Goal: Task Accomplishment & Management: Use online tool/utility

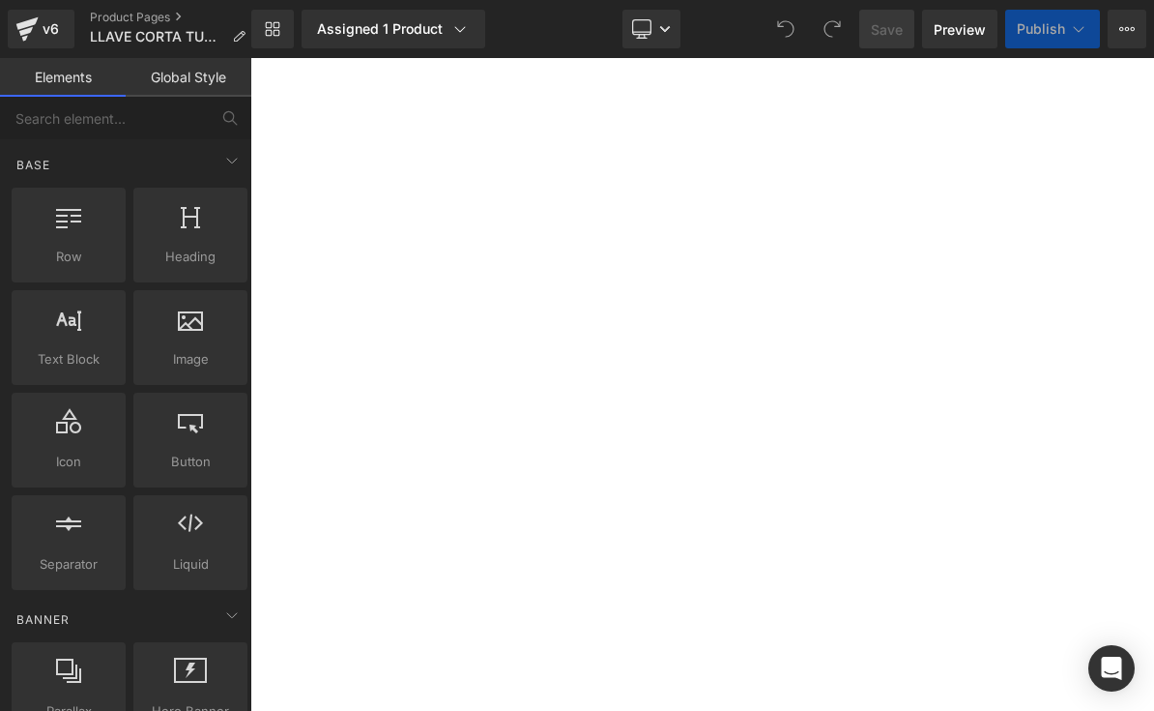
click at [177, 327] on div at bounding box center [190, 328] width 102 height 44
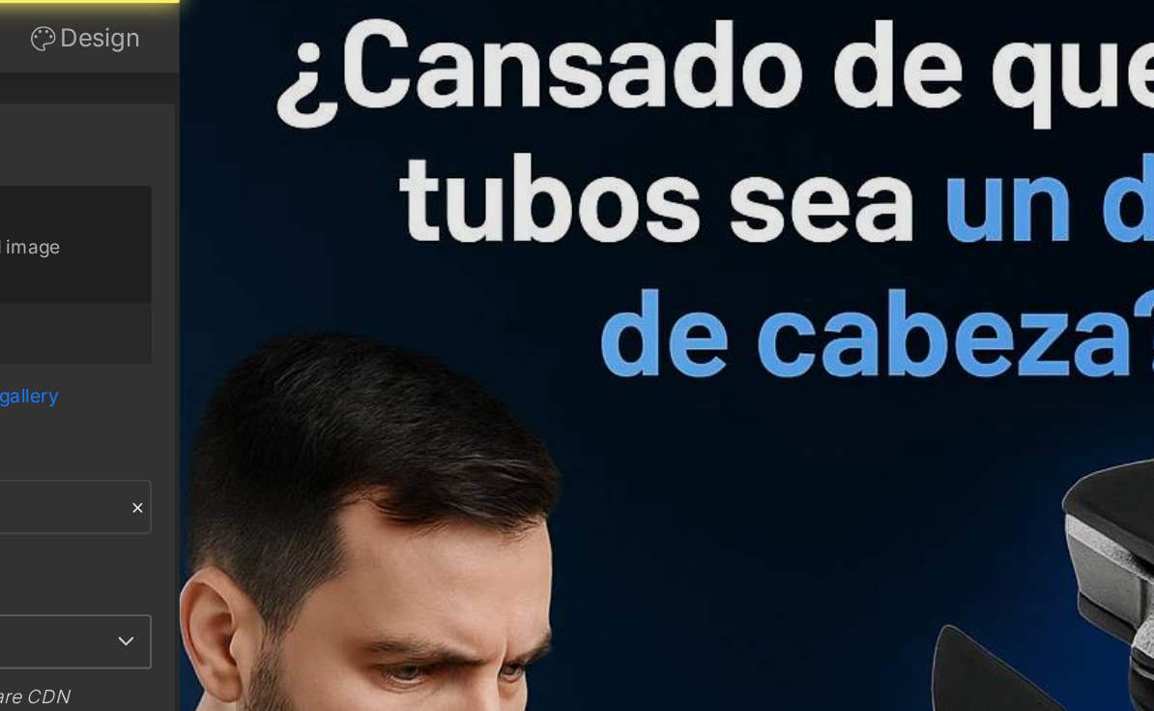
type input "[URL][DOMAIN_NAME]"
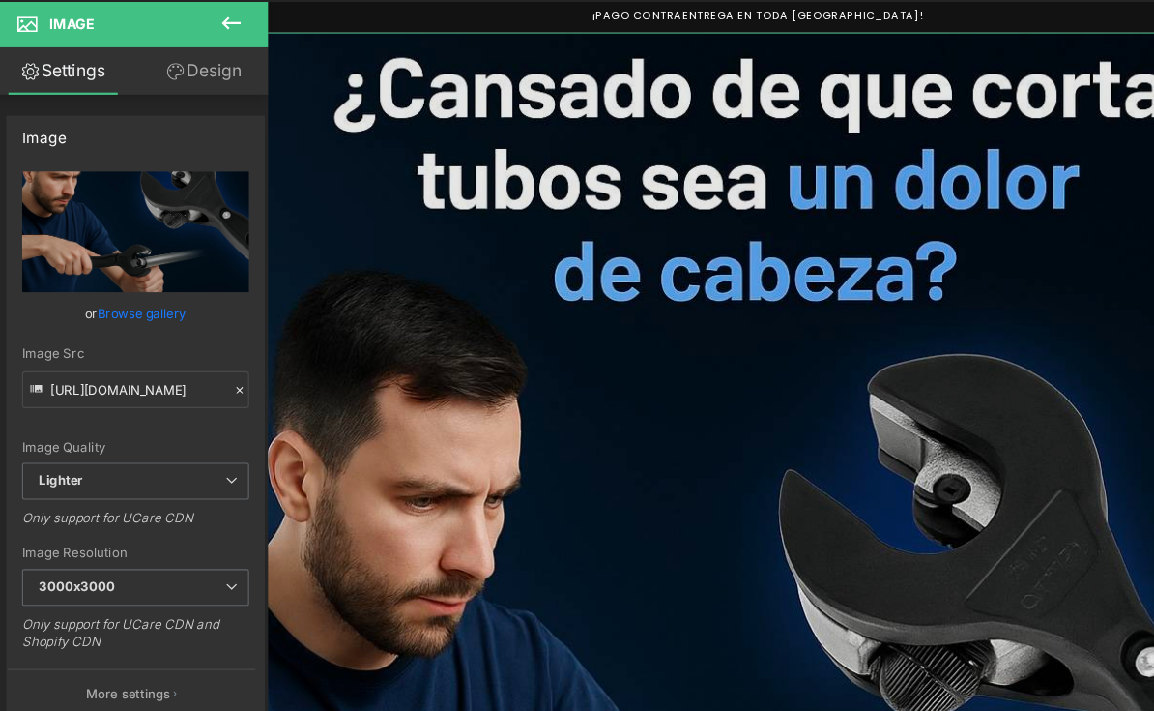
click at [220, 164] on div "Image" at bounding box center [130, 182] width 236 height 37
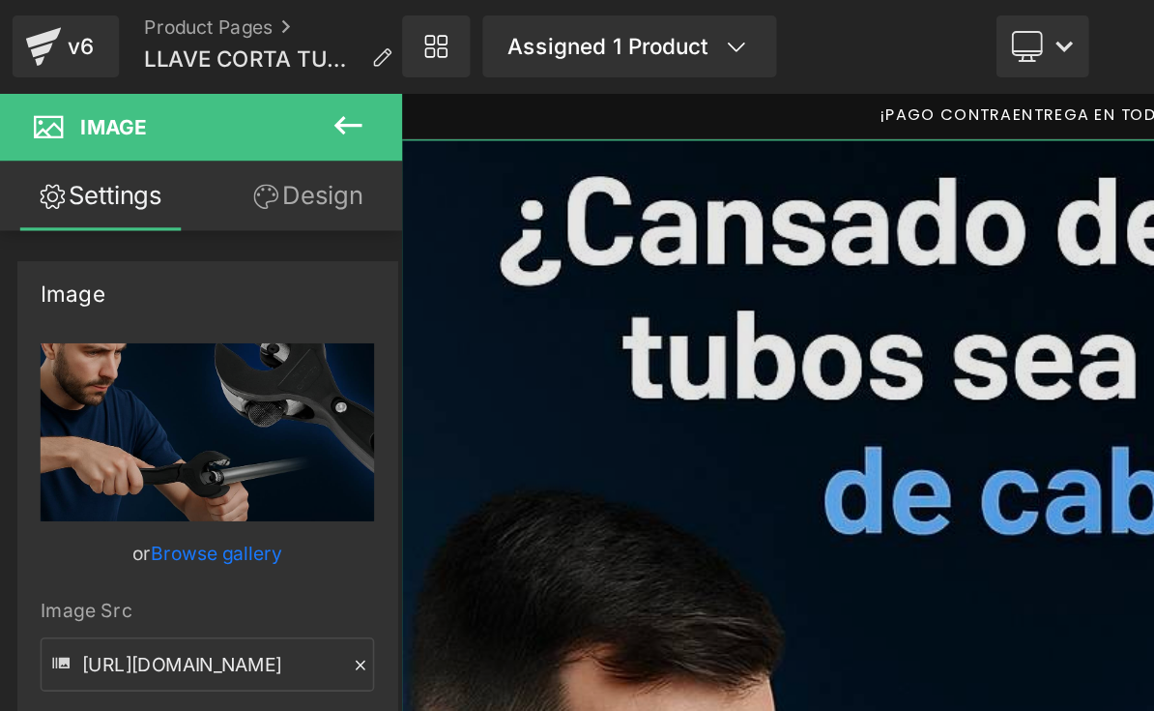
click at [216, 192] on div "Image" at bounding box center [130, 182] width 236 height 37
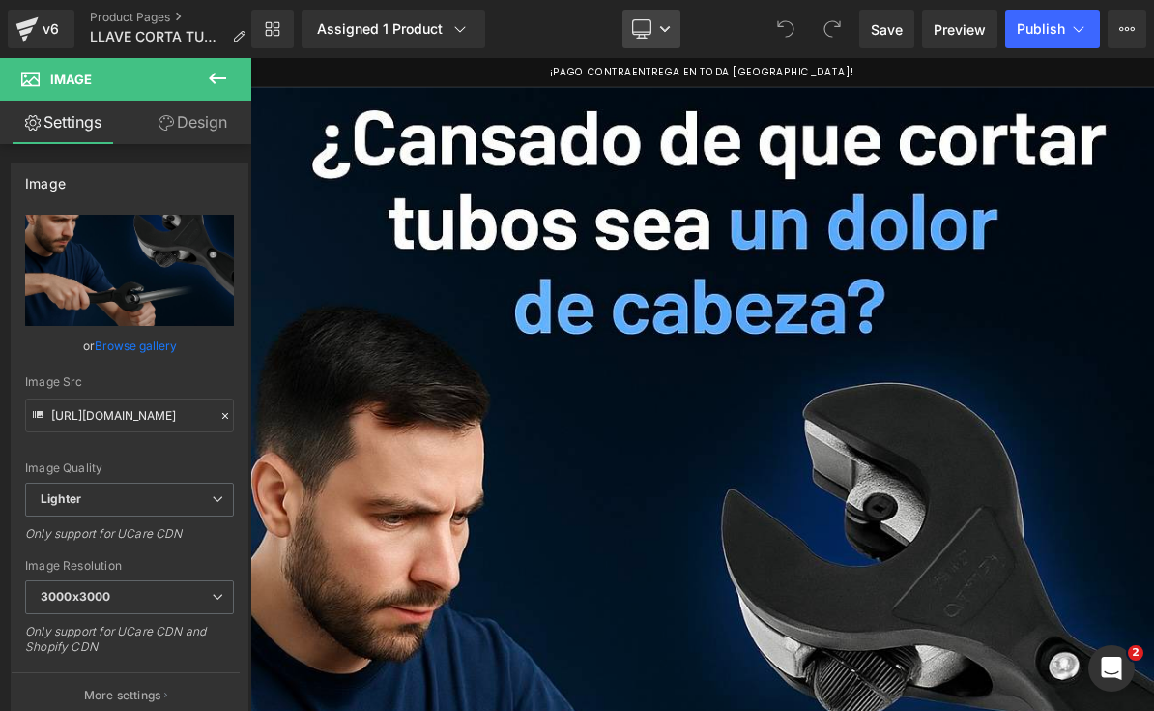
click at [669, 29] on icon at bounding box center [665, 29] width 10 height 6
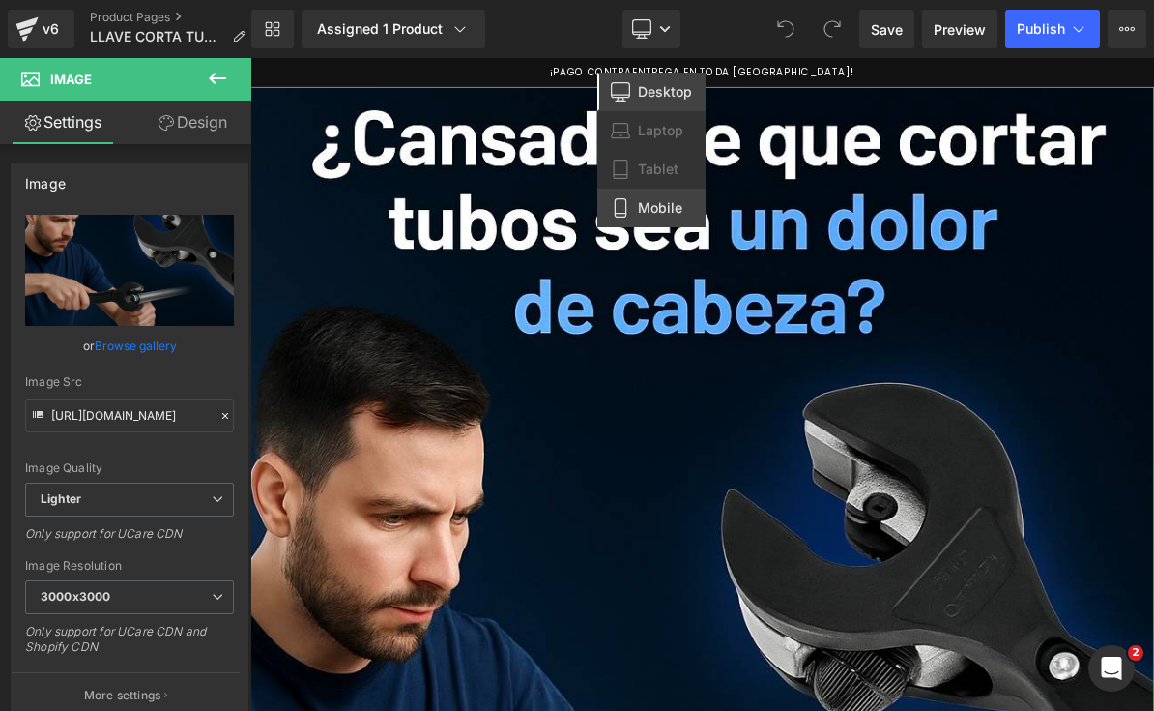
click at [643, 212] on span "Mobile" at bounding box center [660, 207] width 44 height 17
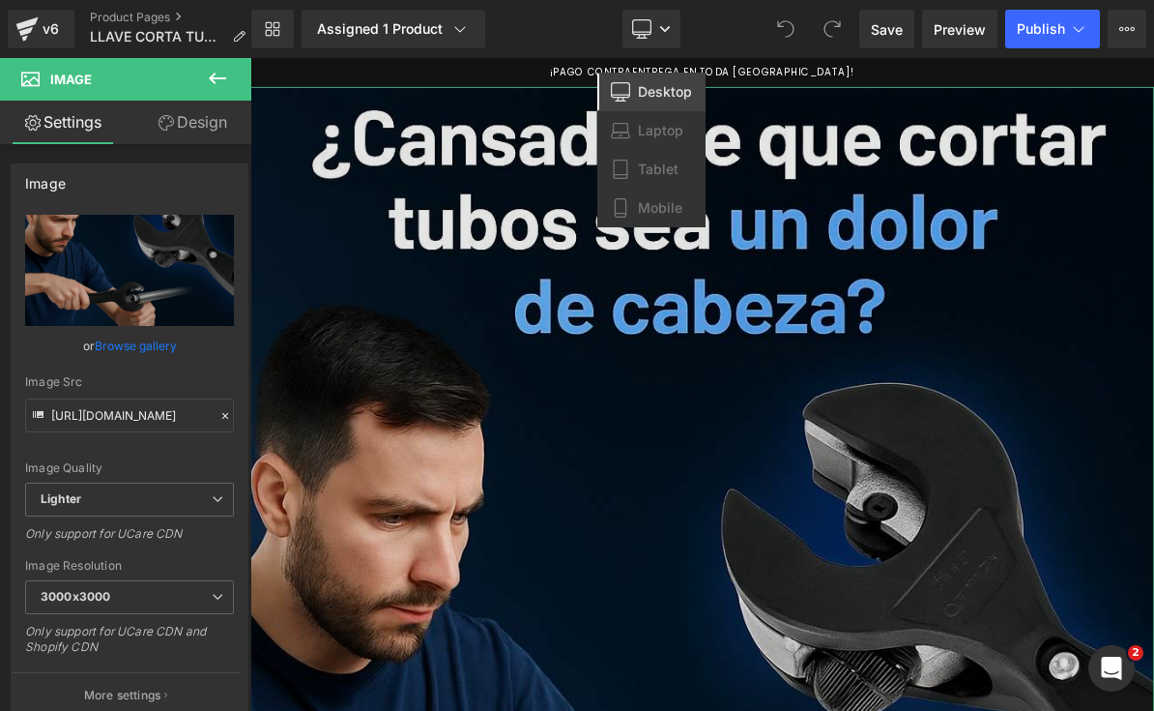
type input "100"
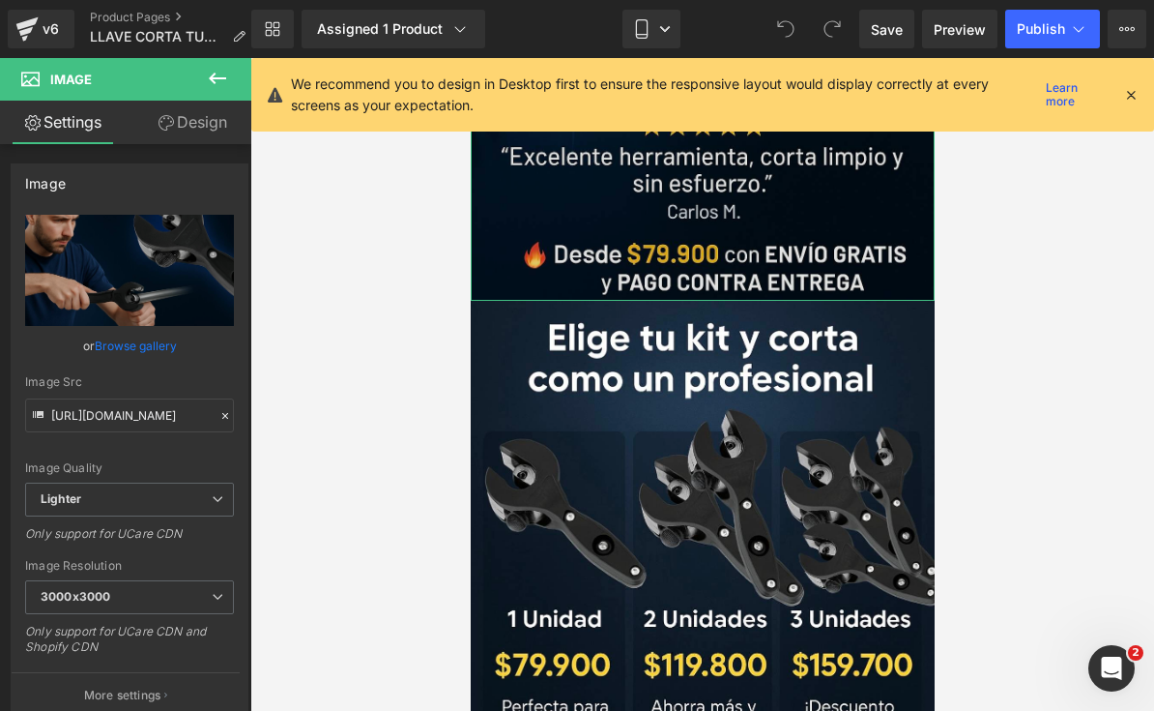
scroll to position [452, 0]
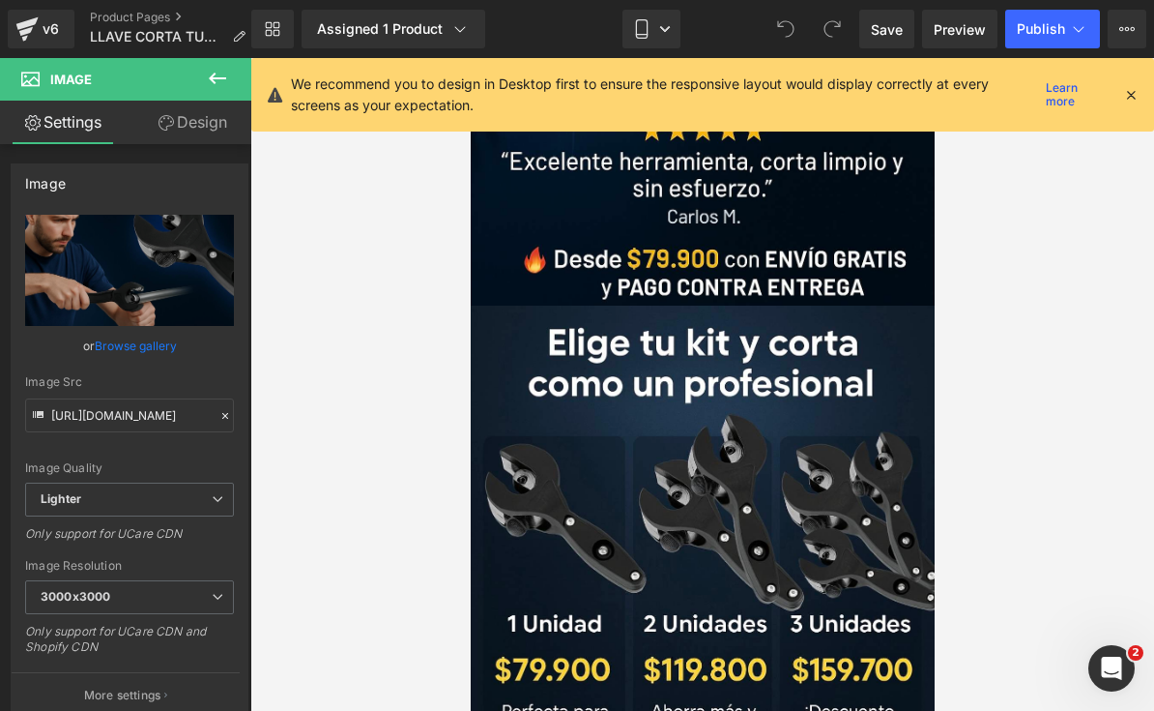
click at [219, 79] on icon at bounding box center [217, 79] width 17 height 12
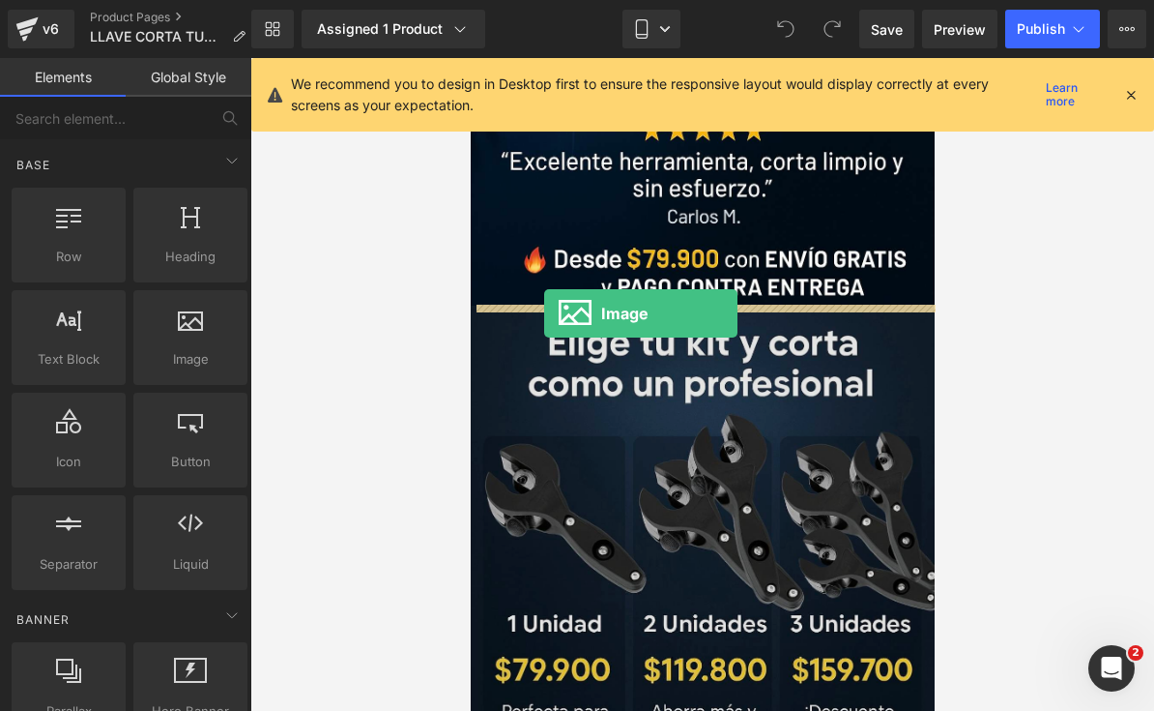
drag, startPoint x: 660, startPoint y: 408, endPoint x: 543, endPoint y: 313, distance: 150.5
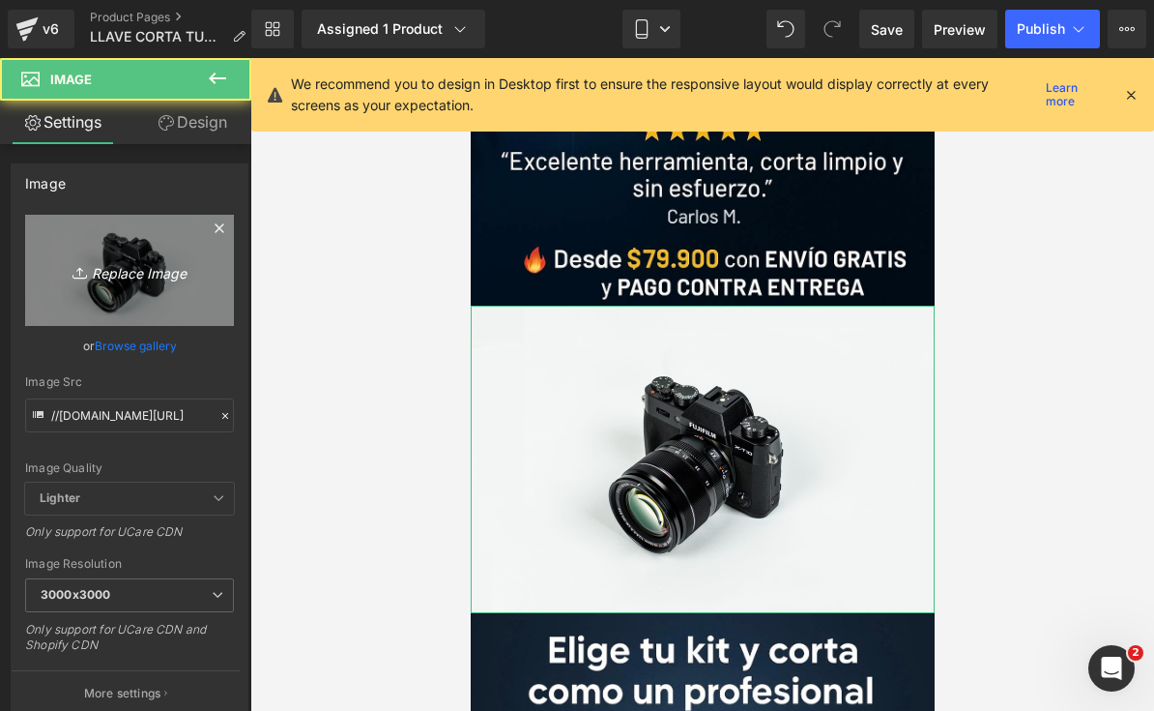
click at [131, 298] on link "Replace Image" at bounding box center [129, 270] width 209 height 111
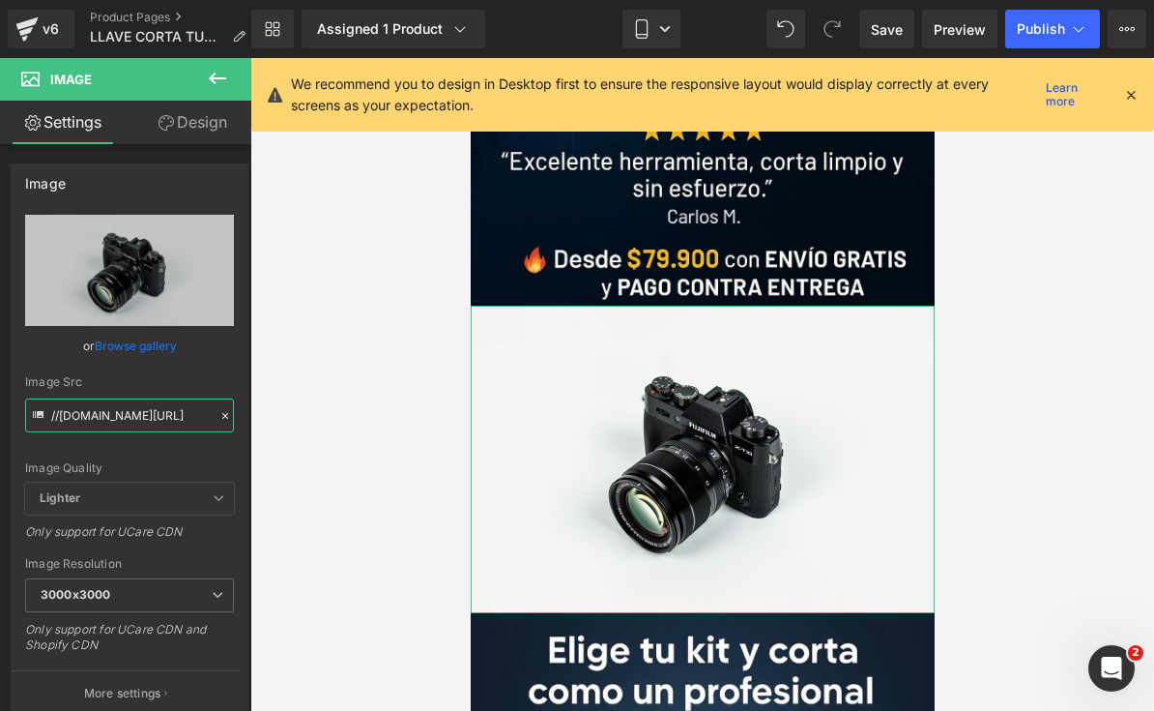
click at [132, 411] on input "//[DOMAIN_NAME][URL]" at bounding box center [129, 415] width 209 height 34
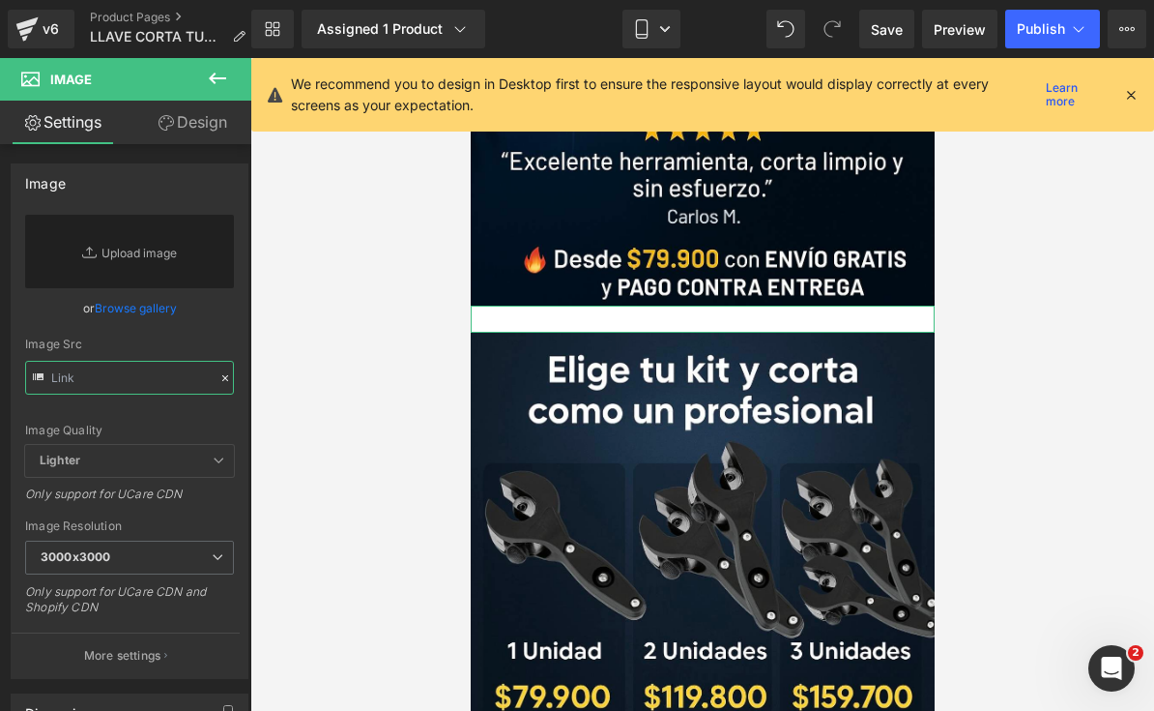
paste input "[URL][DOMAIN_NAME]"
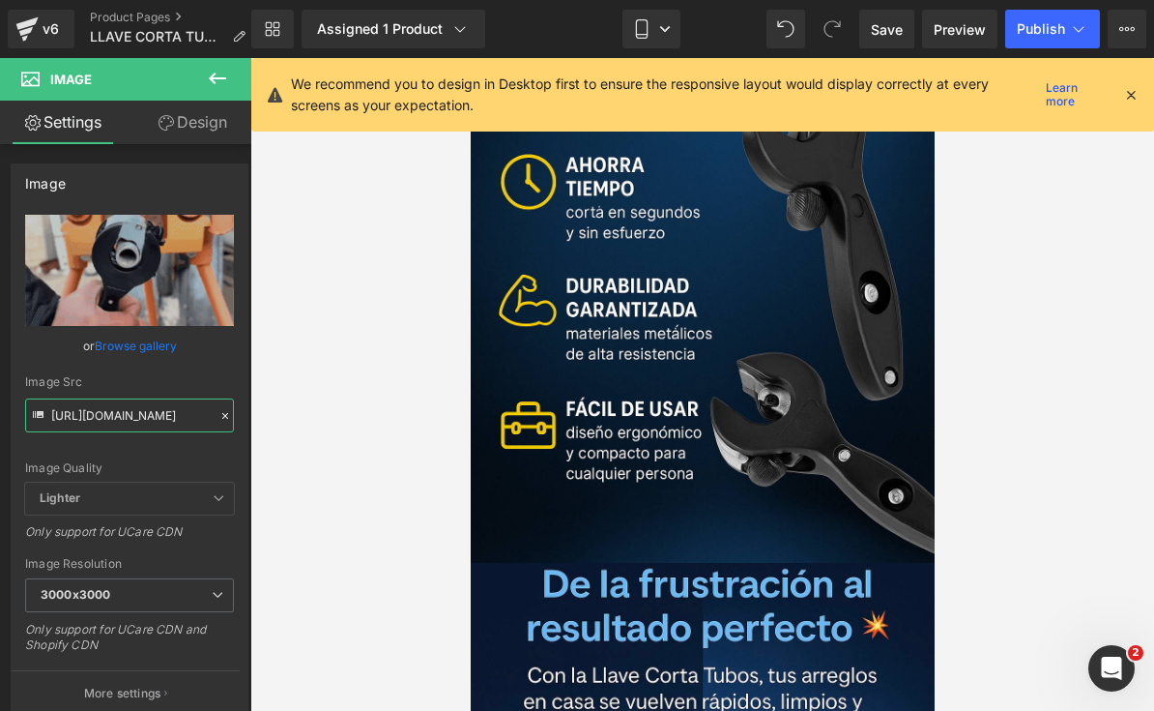
scroll to position [3702, 0]
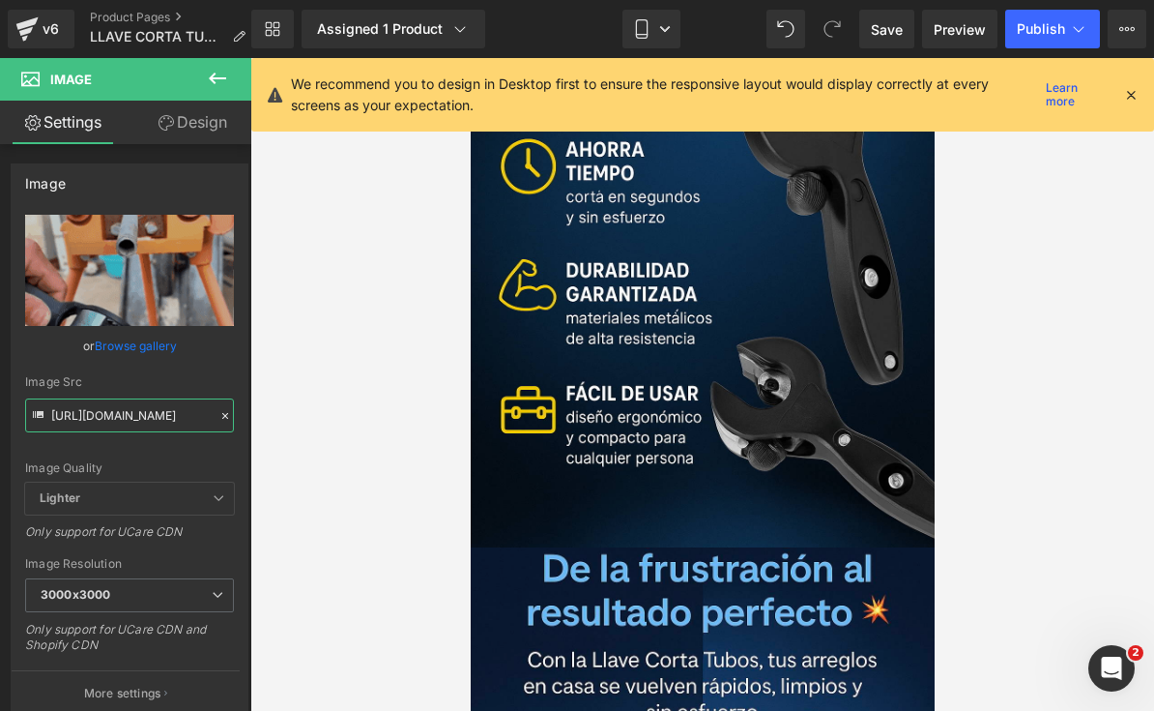
type input "[URL][DOMAIN_NAME]"
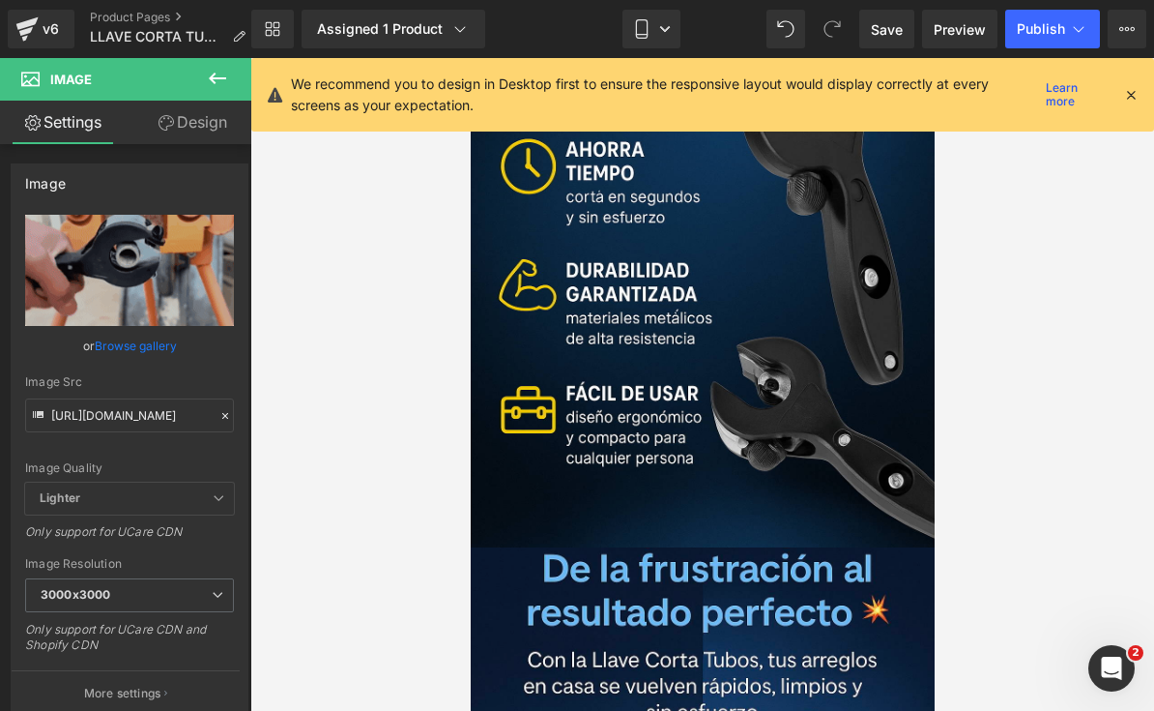
click at [218, 86] on icon at bounding box center [217, 78] width 23 height 23
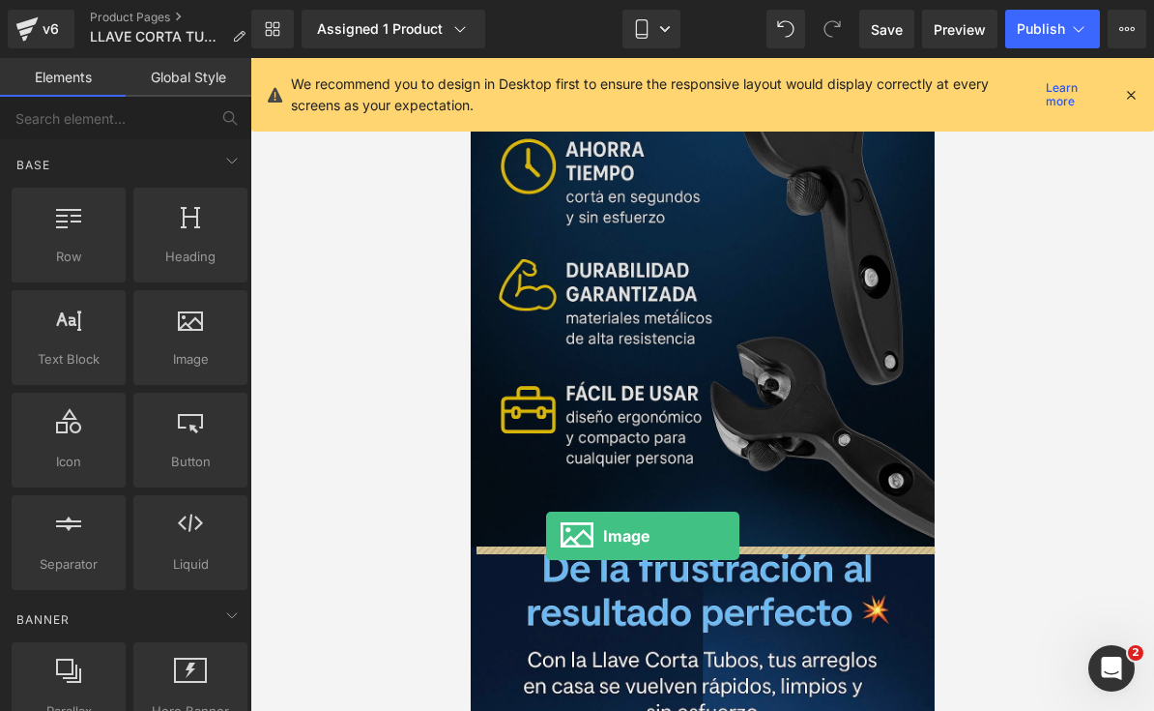
drag, startPoint x: 656, startPoint y: 391, endPoint x: 548, endPoint y: 539, distance: 183.3
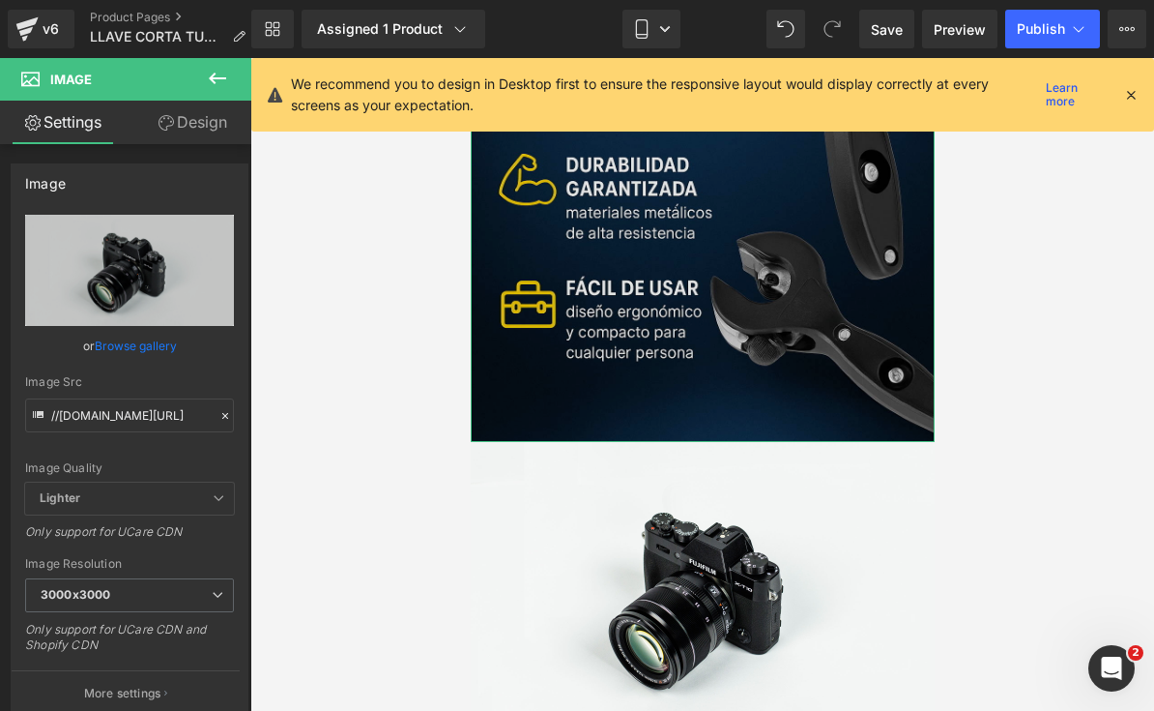
scroll to position [3806, 0]
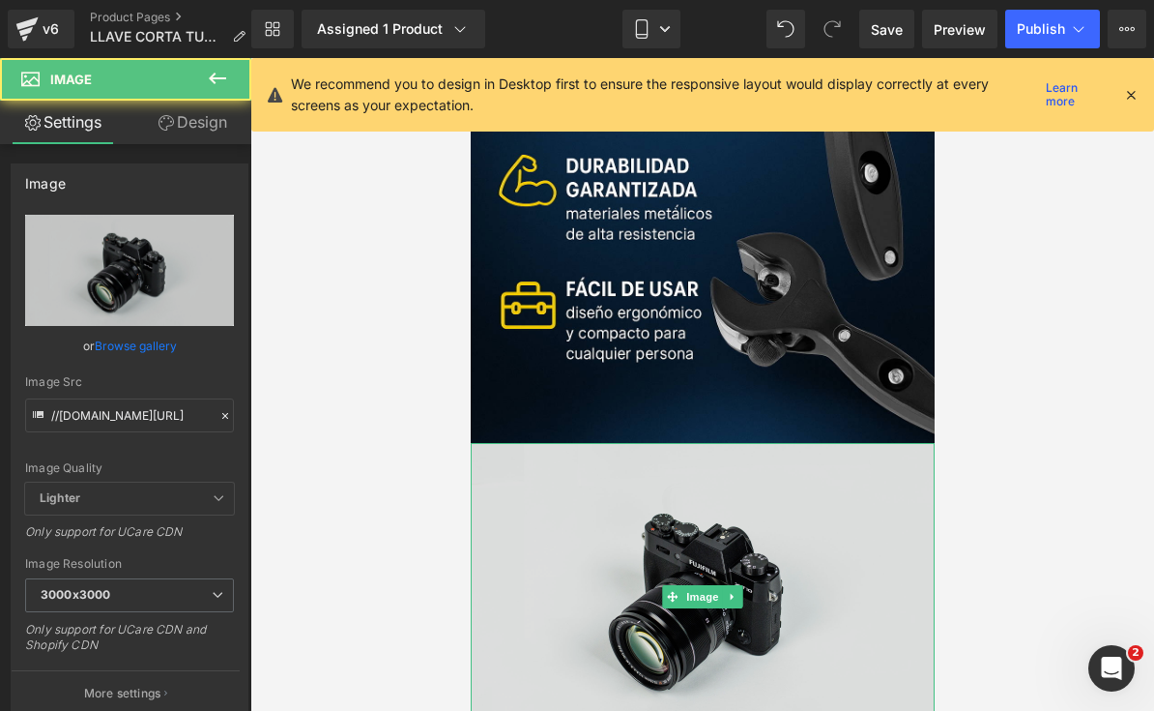
click at [633, 559] on img at bounding box center [702, 596] width 464 height 307
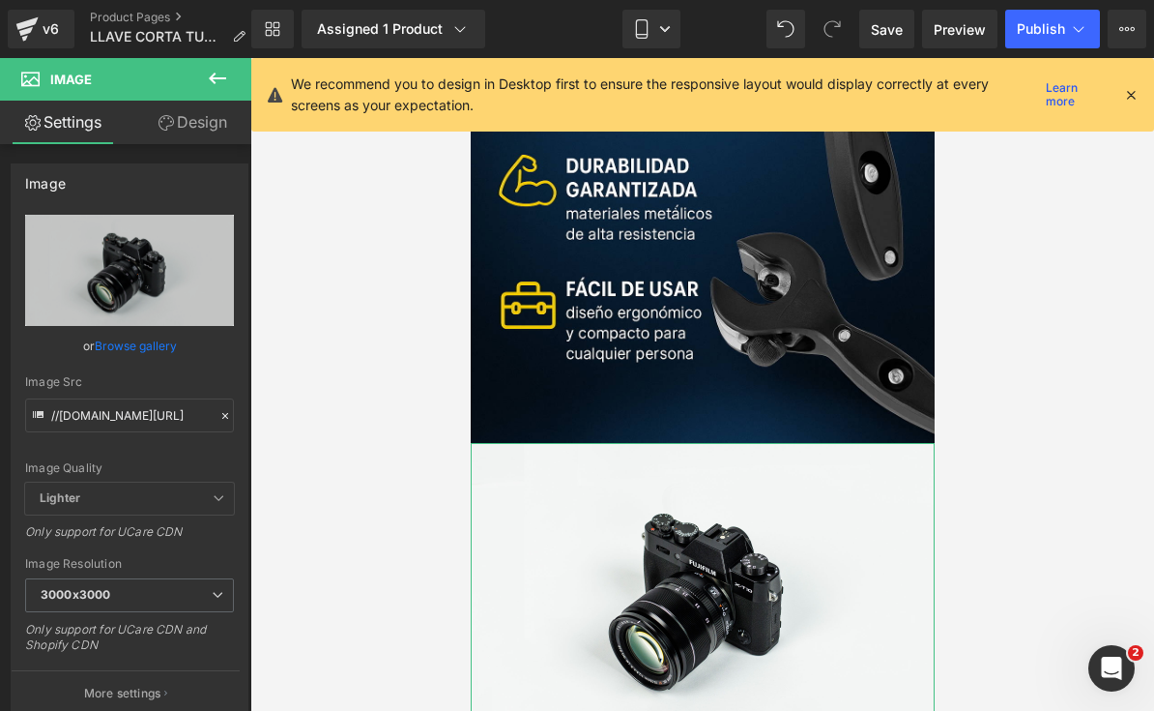
click at [220, 416] on icon at bounding box center [226, 416] width 14 height 14
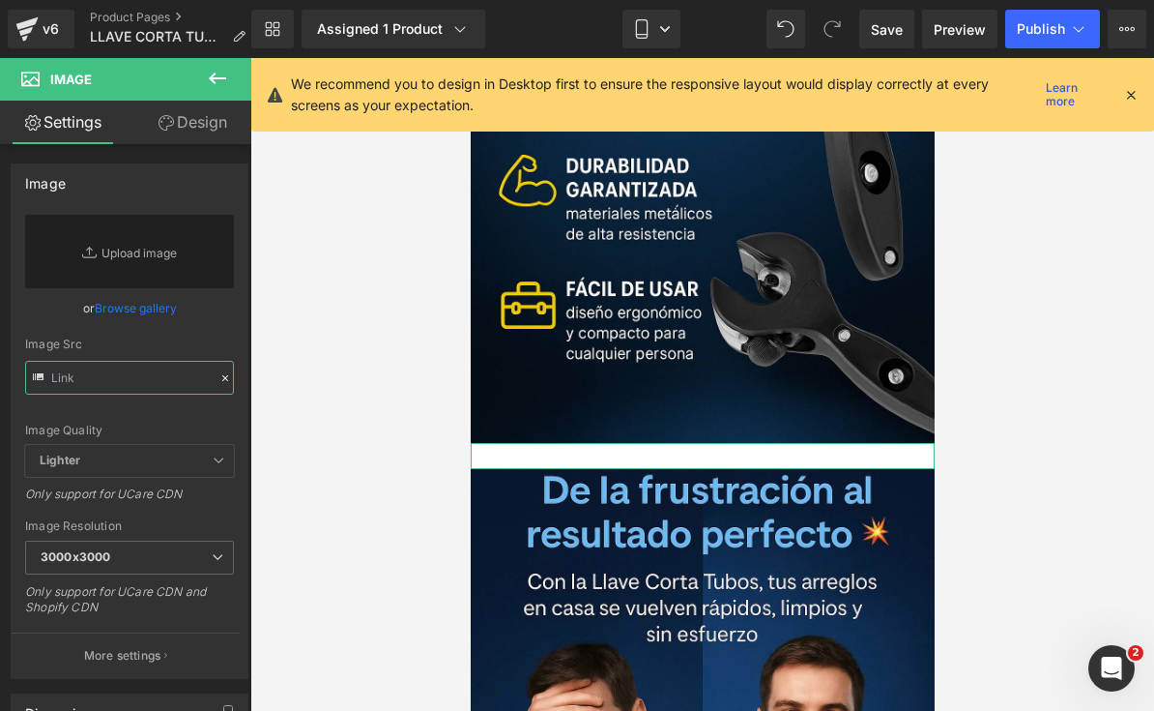
click at [164, 380] on input "text" at bounding box center [129, 378] width 209 height 34
paste input "[URL][DOMAIN_NAME]"
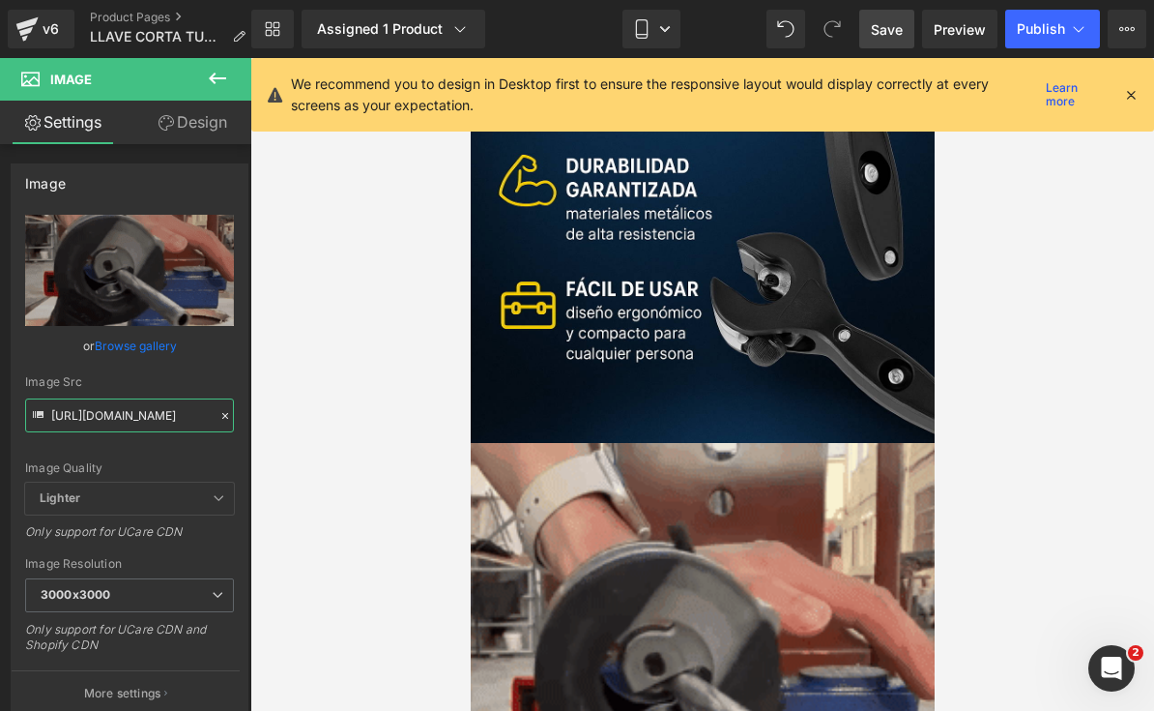
type input "[URL][DOMAIN_NAME]"
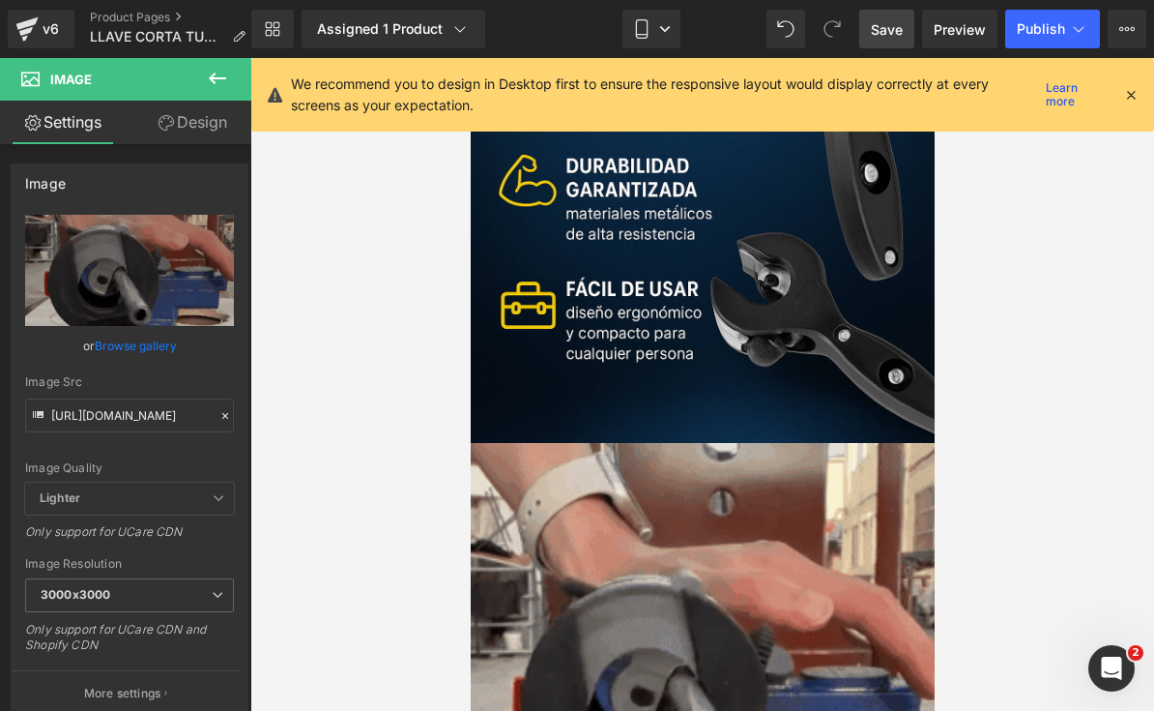
click at [892, 32] on span "Save" at bounding box center [887, 29] width 32 height 20
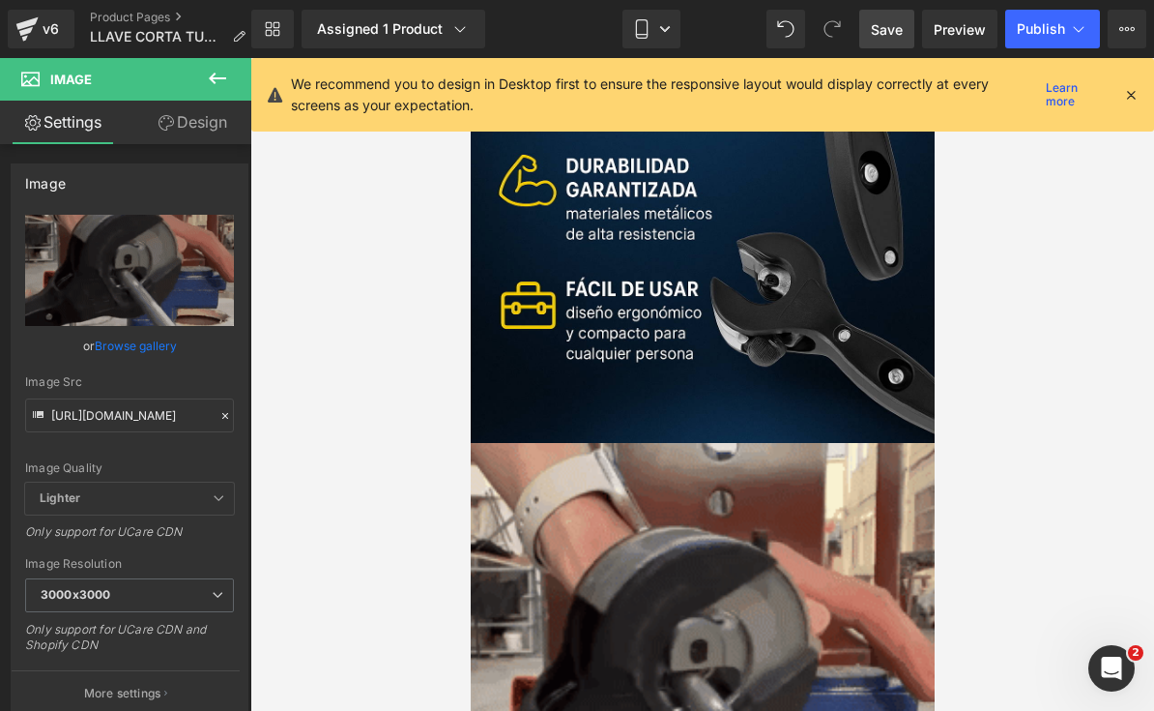
click at [1138, 98] on icon at bounding box center [1130, 94] width 17 height 17
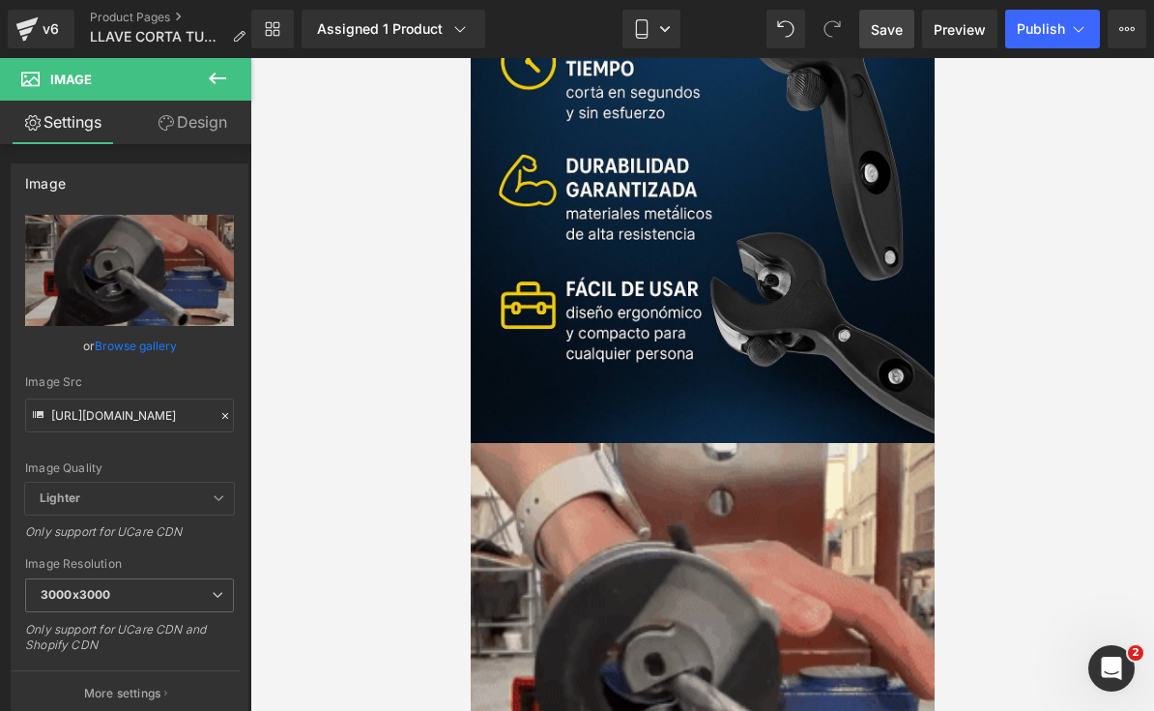
click at [889, 37] on span "Save" at bounding box center [887, 29] width 32 height 20
